Goal: Information Seeking & Learning: Learn about a topic

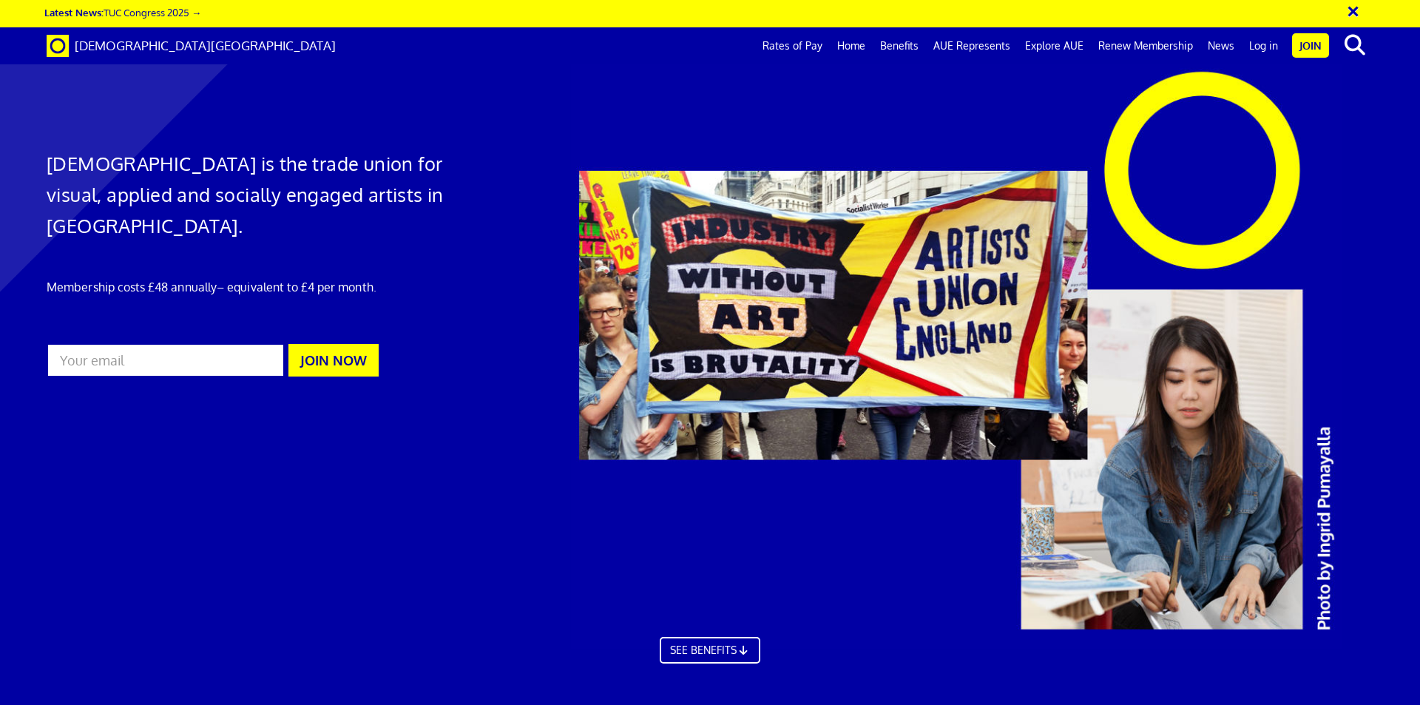
scroll to position [0, 261]
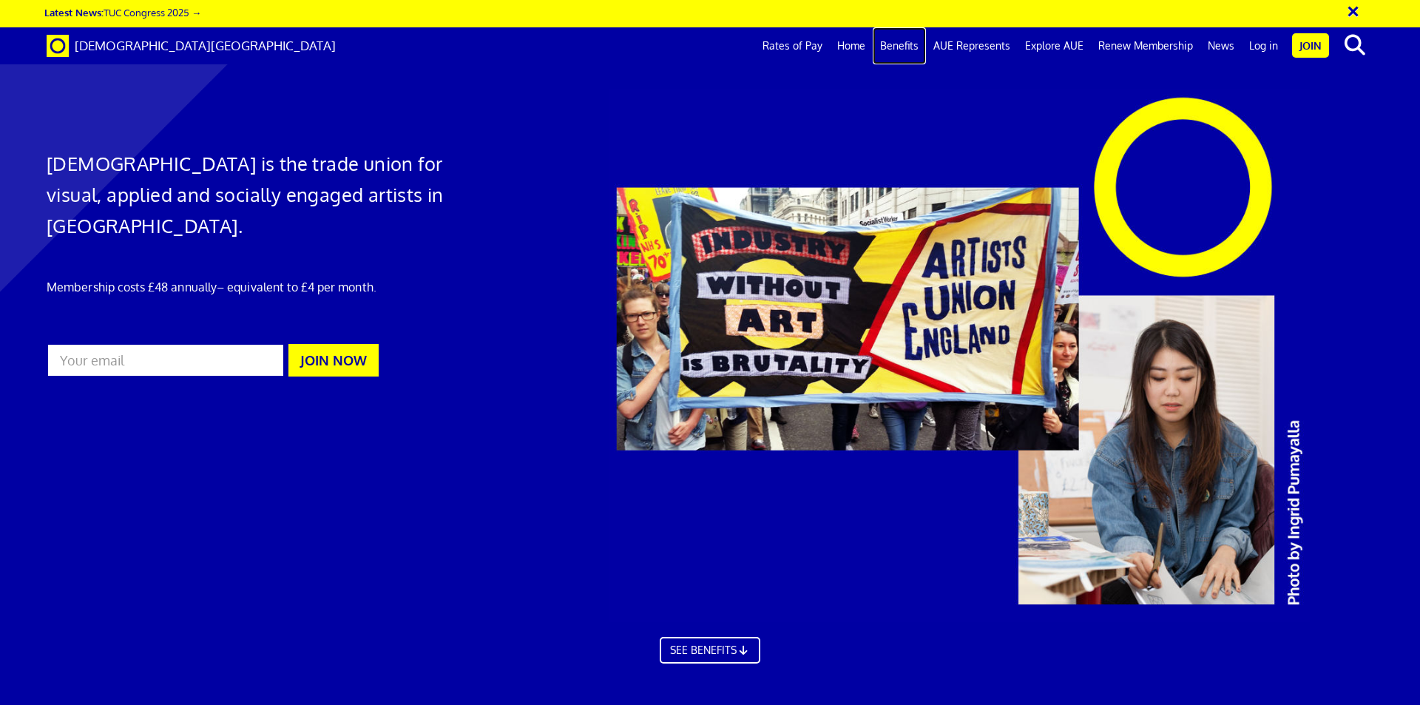
click at [889, 43] on link "Benefits" at bounding box center [899, 45] width 53 height 37
click at [149, 40] on span "[DEMOGRAPHIC_DATA][GEOGRAPHIC_DATA]" at bounding box center [205, 46] width 261 height 16
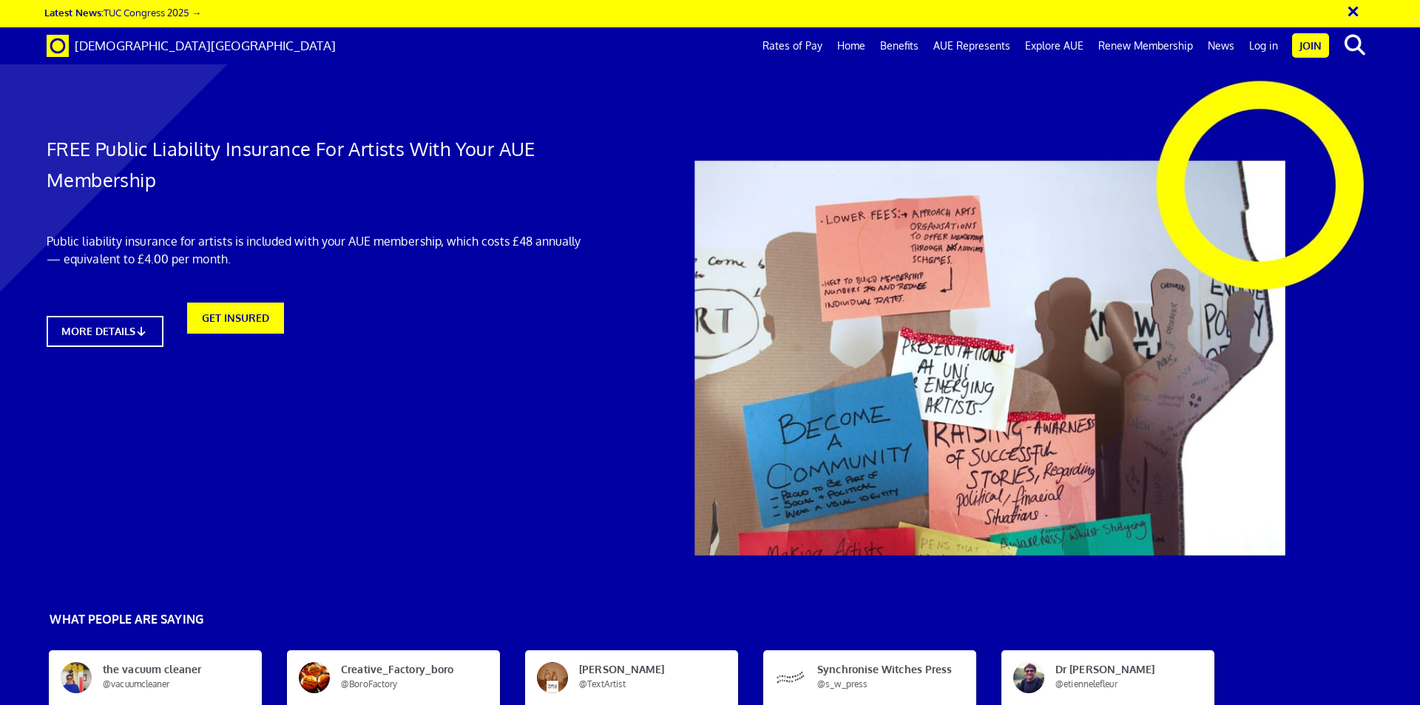
scroll to position [0, 23]
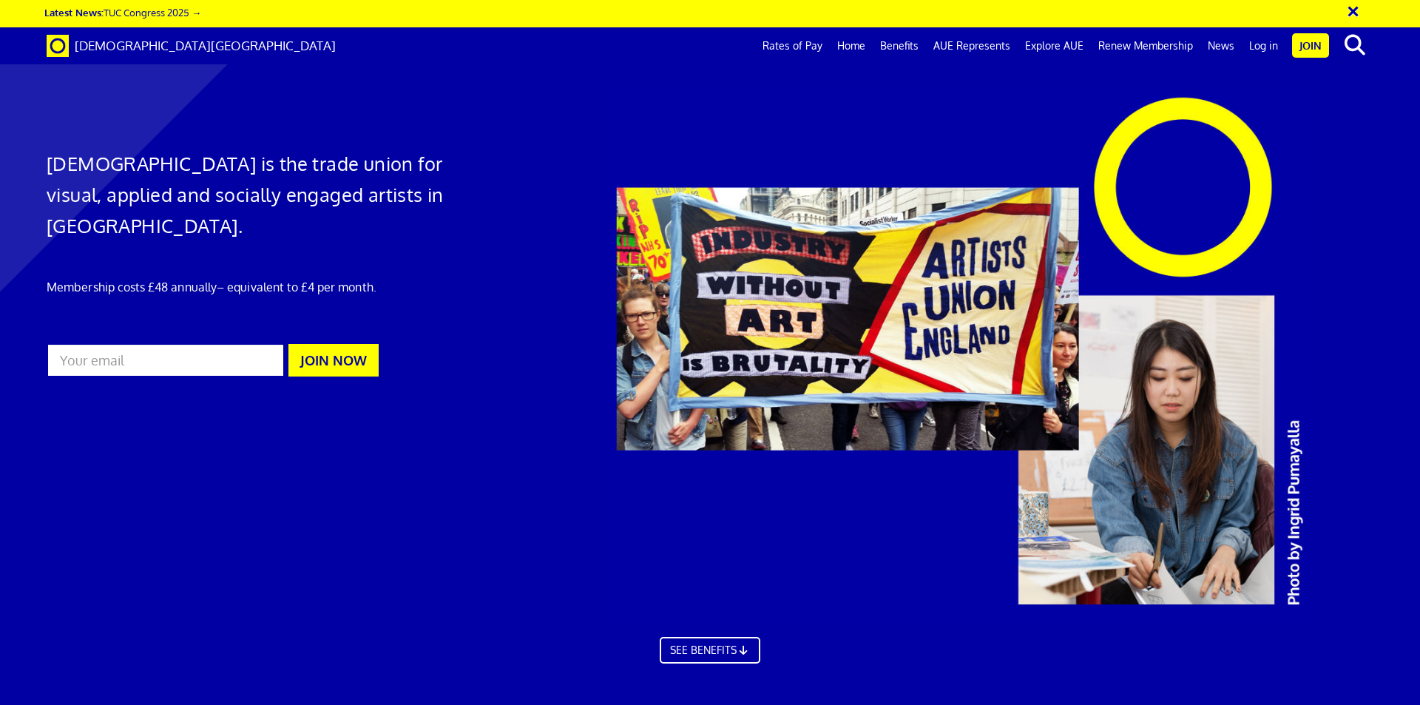
scroll to position [0, 23]
